Goal: Check status: Check status

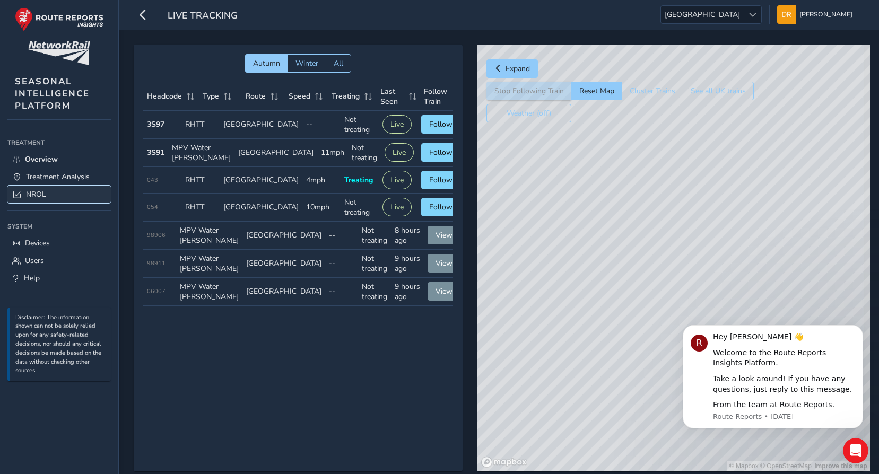
click at [44, 188] on link "NROL" at bounding box center [58, 194] width 103 height 17
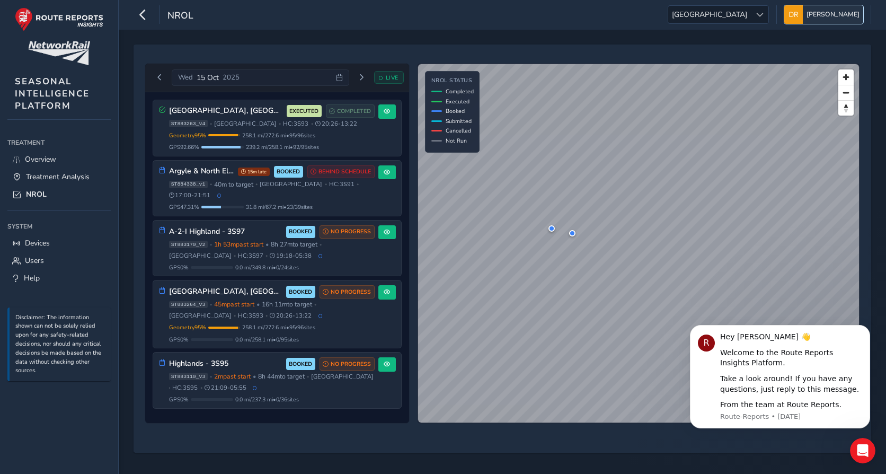
click at [828, 14] on button "[PERSON_NAME]" at bounding box center [824, 14] width 79 height 19
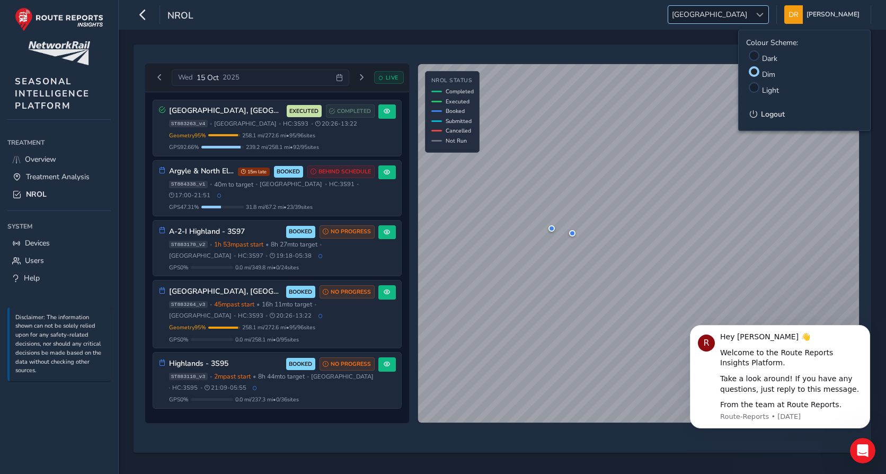
click at [764, 13] on span at bounding box center [760, 14] width 7 height 7
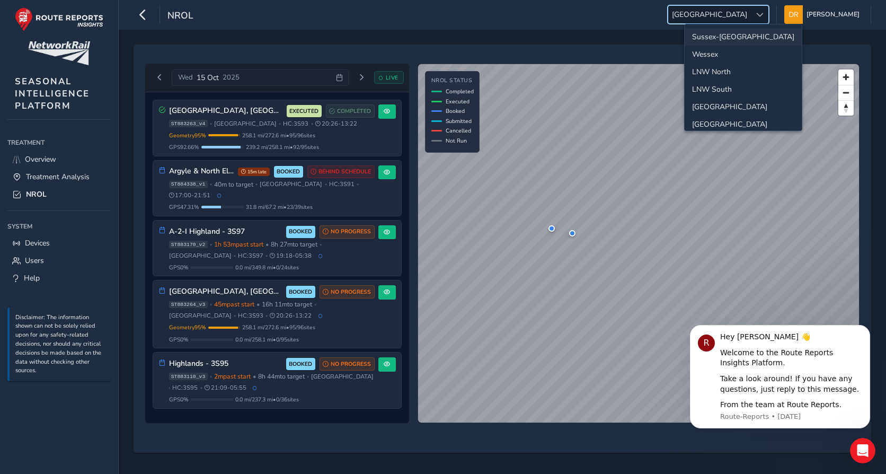
click at [727, 39] on li "Sussex-[GEOGRAPHIC_DATA]" at bounding box center [743, 36] width 117 height 17
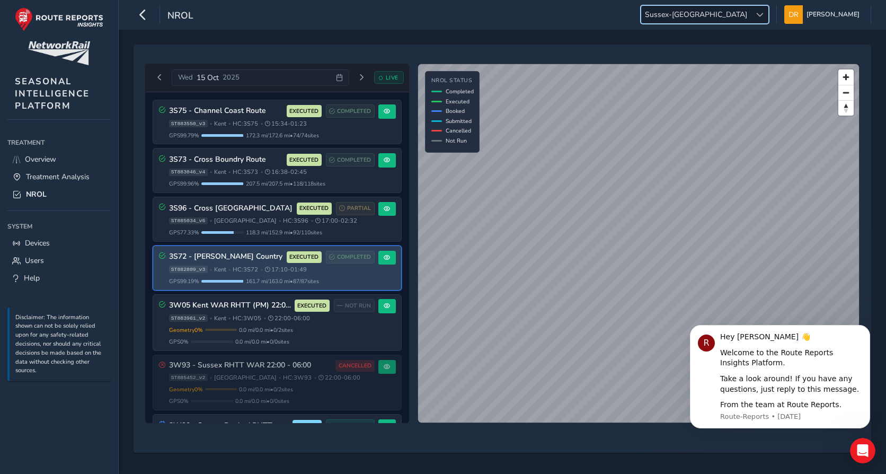
click at [269, 277] on span "161.7 mi / 163.0 mi • 87 / 87 sites" at bounding box center [282, 281] width 73 height 8
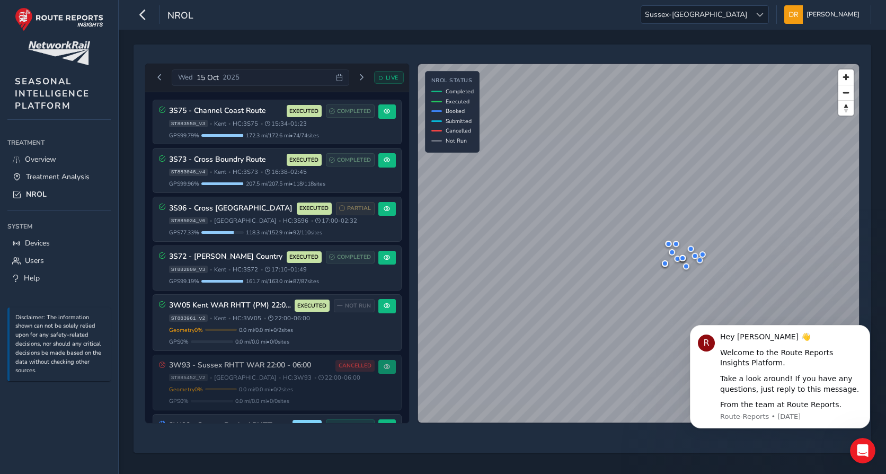
click at [636, 60] on div "[DATE] LIVE 3S75 - Channel Coast Route EXECUTED COMPLETED ST883550_v3 • [GEOGRA…" at bounding box center [502, 243] width 723 height 368
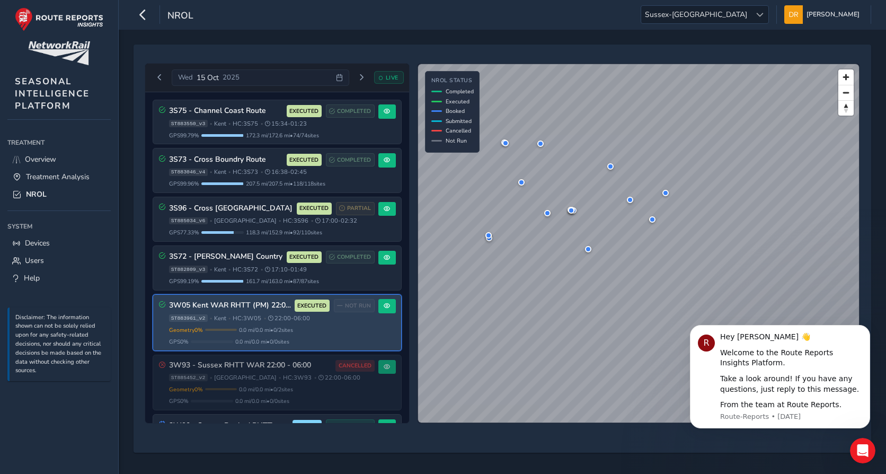
click at [279, 325] on div "3W05 Kent WAR RHTT (PM) 22:00 - 06:00 EXECUTED NOT RUN ST883961_v2 • [GEOGRAPHI…" at bounding box center [272, 322] width 206 height 47
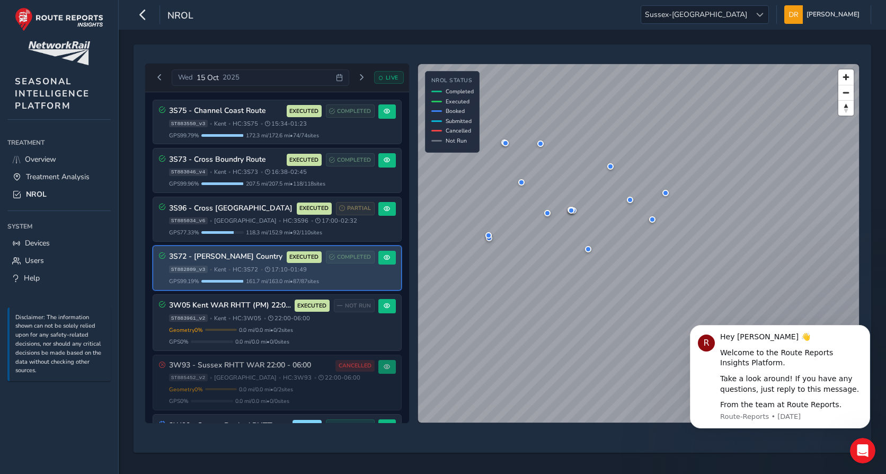
click at [213, 258] on h3 "3S72 - [PERSON_NAME] Country" at bounding box center [226, 256] width 114 height 9
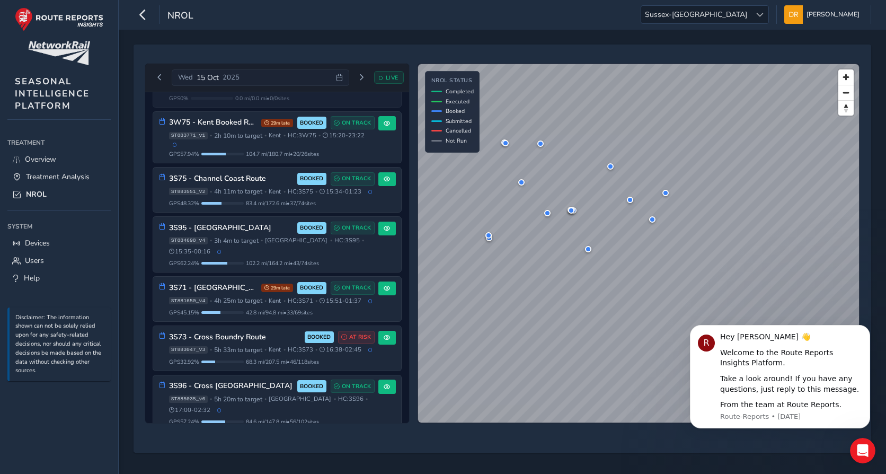
scroll to position [772, 0]
